Goal: Use online tool/utility

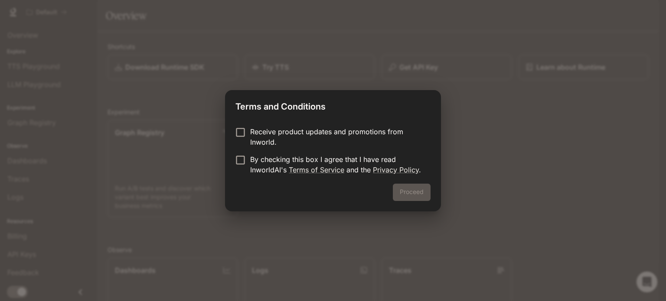
click at [271, 140] on p "Receive product updates and promotions from Inworld." at bounding box center [336, 137] width 173 height 21
click at [269, 144] on p "Receive product updates and promotions from Inworld." at bounding box center [336, 137] width 173 height 21
click at [265, 157] on p "By checking this box I agree that I have read InworldAI's Terms of Service and …" at bounding box center [336, 164] width 173 height 21
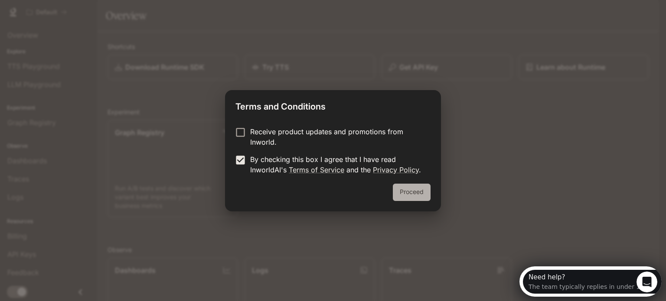
click at [406, 192] on button "Proceed" at bounding box center [412, 192] width 38 height 17
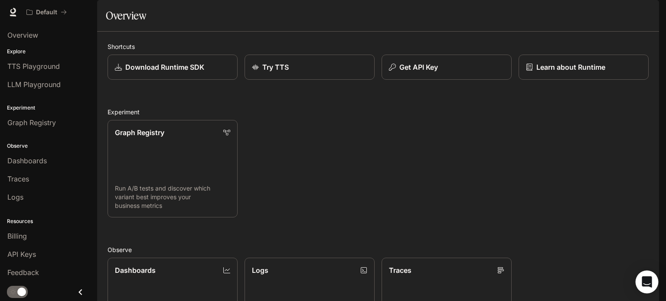
click at [643, 278] on icon "Open Intercom Messenger" at bounding box center [646, 282] width 10 height 11
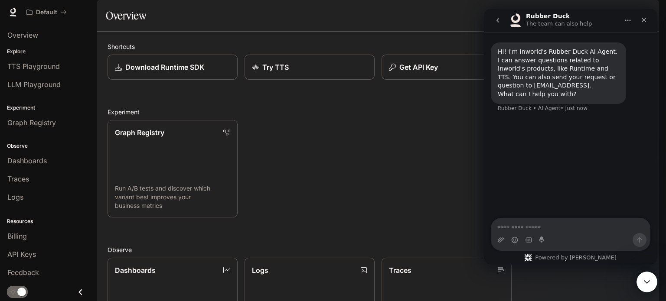
click at [570, 221] on textarea "Ask a question…" at bounding box center [570, 225] width 159 height 15
click at [570, 224] on textarea "Ask a question…" at bounding box center [570, 225] width 159 height 15
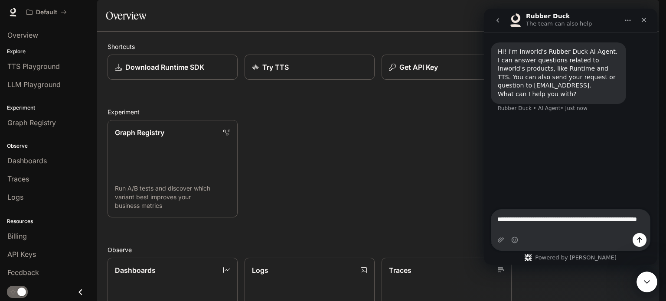
type textarea "**********"
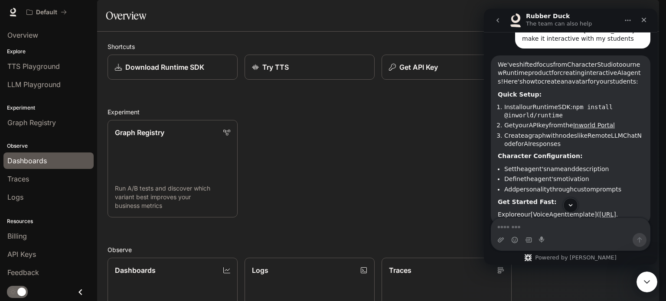
scroll to position [107, 0]
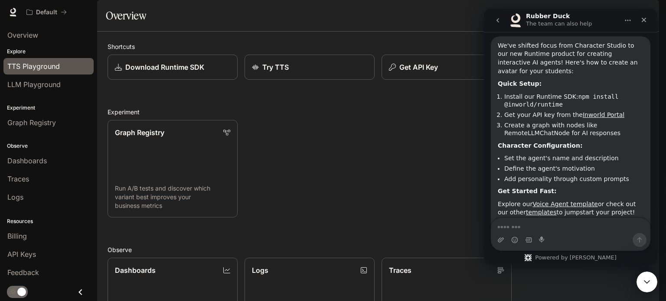
click at [35, 69] on span "TTS Playground" at bounding box center [33, 66] width 52 height 10
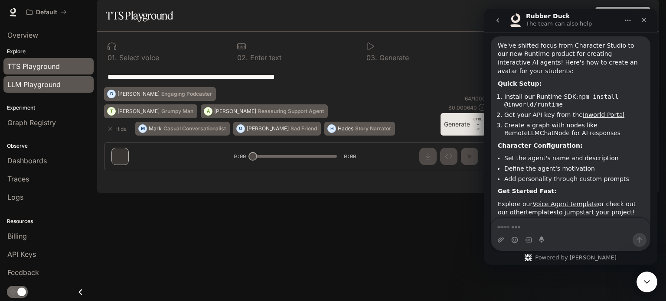
click at [36, 79] on span "LLM Playground" at bounding box center [33, 84] width 53 height 10
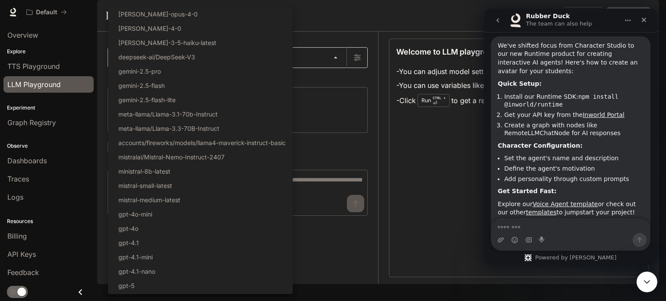
click at [160, 91] on body "Skip to main content Default Runtime Runtime Documentation Documentation Portal…" at bounding box center [333, 150] width 666 height 301
click at [326, 98] on div at bounding box center [333, 150] width 666 height 301
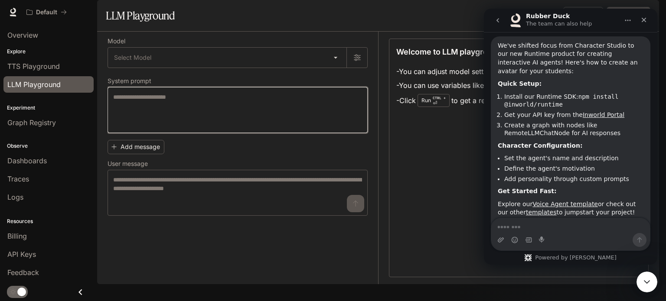
click at [301, 121] on textarea at bounding box center [237, 110] width 249 height 35
